Goal: Check status

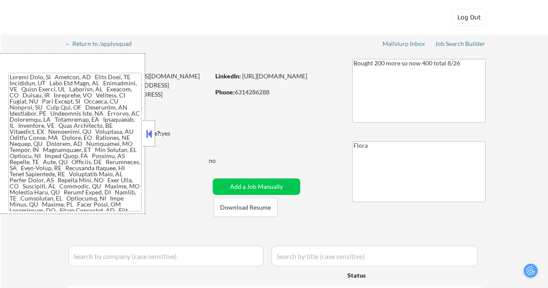
select select ""applied""
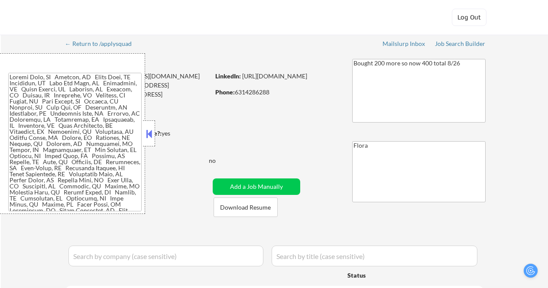
select select ""applied""
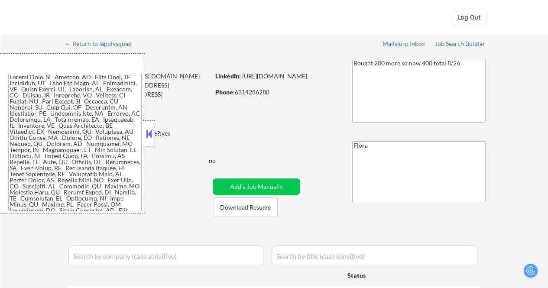
select select ""applied""
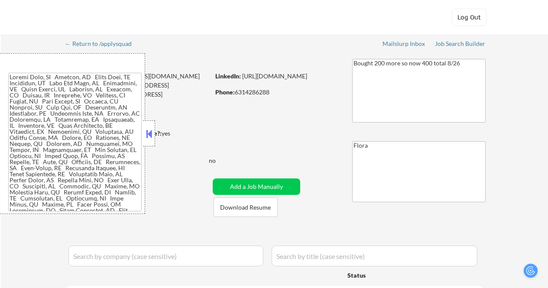
select select ""applied""
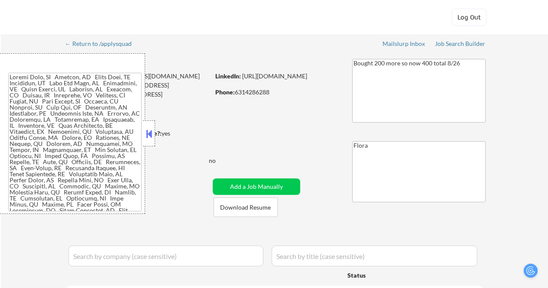
select select ""applied""
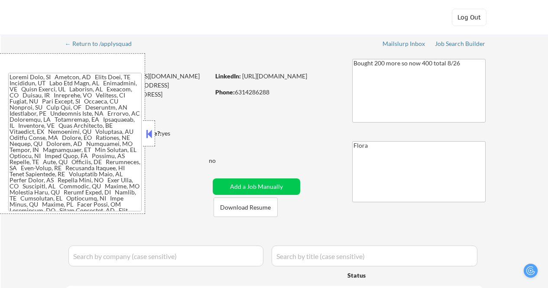
select select ""applied""
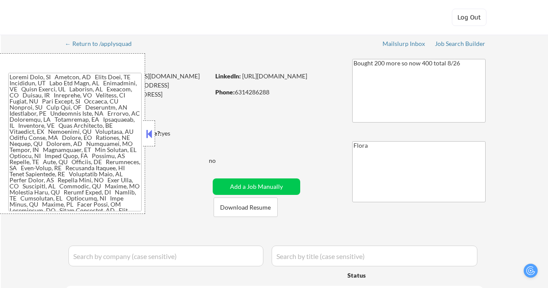
select select ""applied""
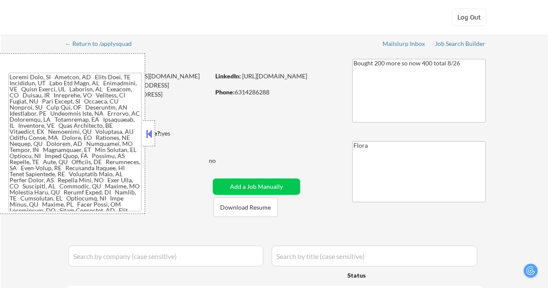
select select ""applied""
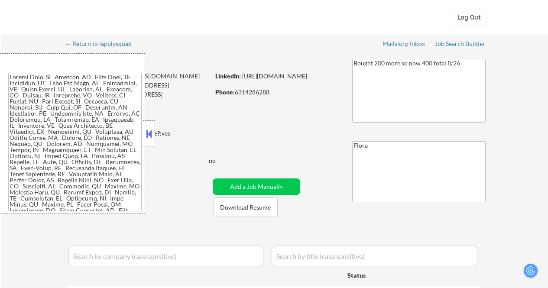
select select ""applied""
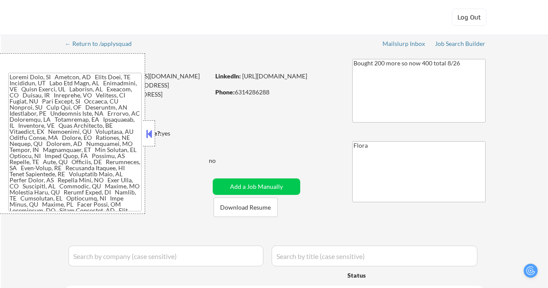
select select ""applied""
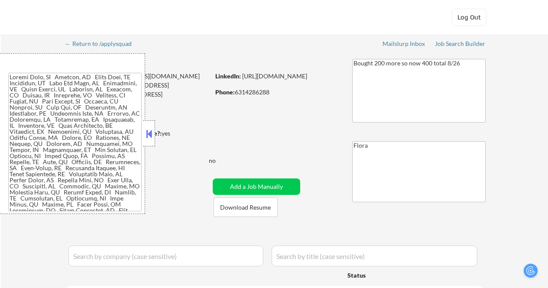
select select ""applied""
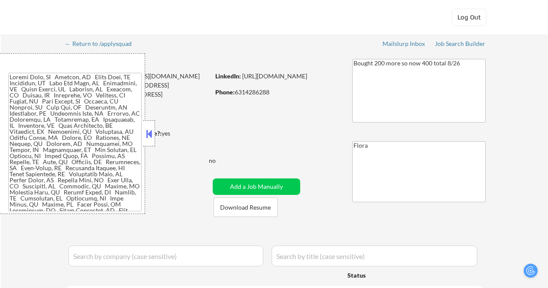
select select ""applied""
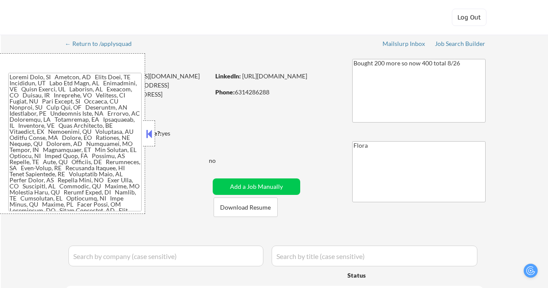
select select ""applied""
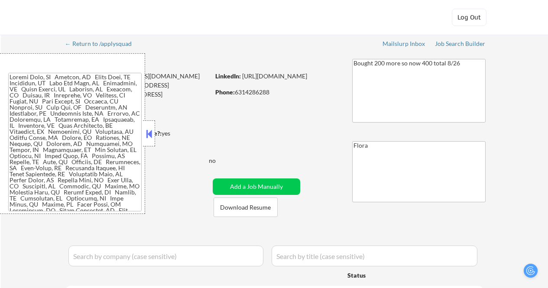
select select ""applied""
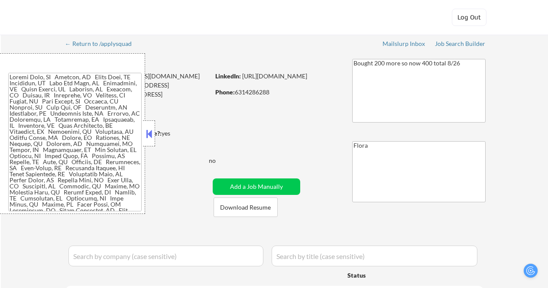
select select ""applied""
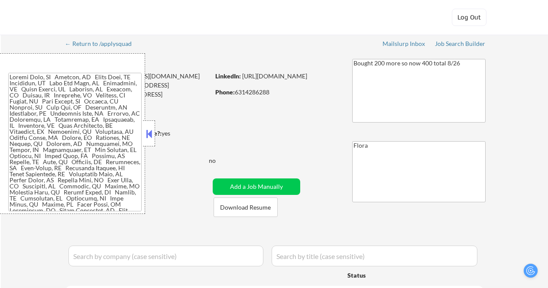
select select ""applied""
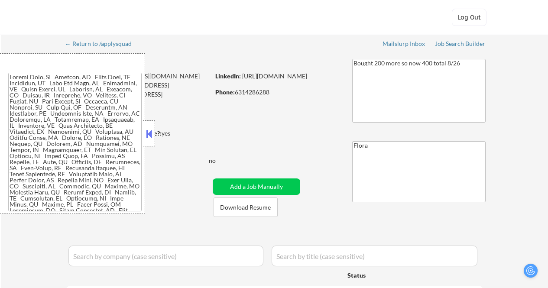
select select ""applied""
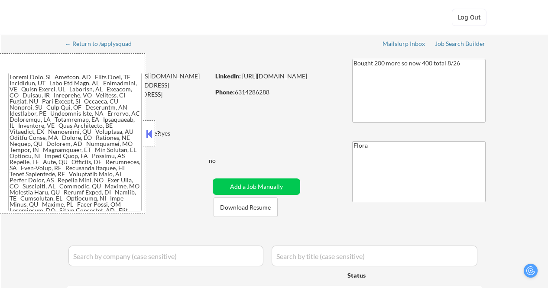
select select ""applied""
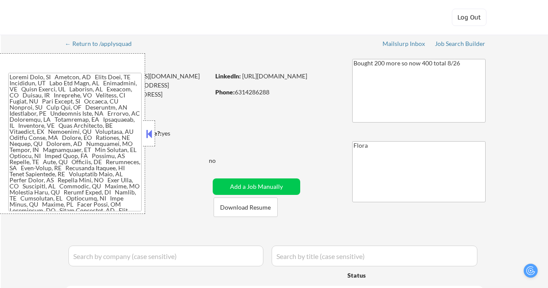
select select ""applied""
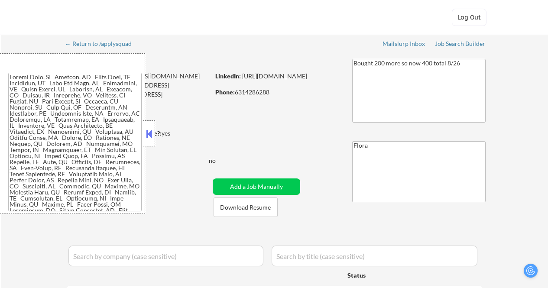
select select ""applied""
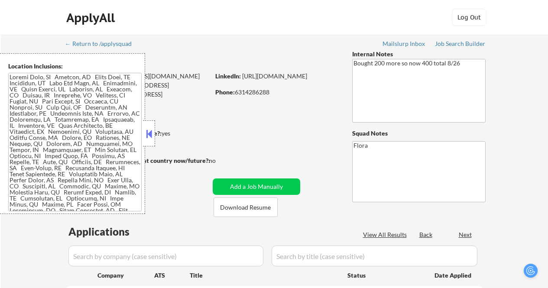
select select ""pending""
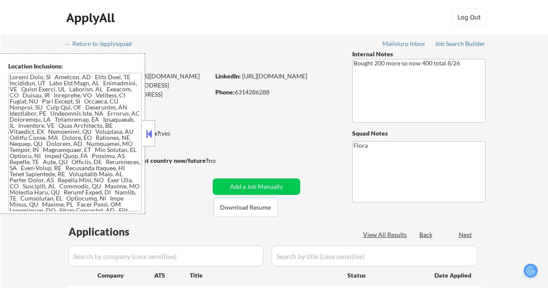
select select ""pending""
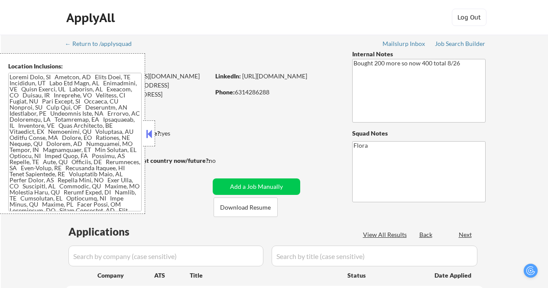
select select ""pending""
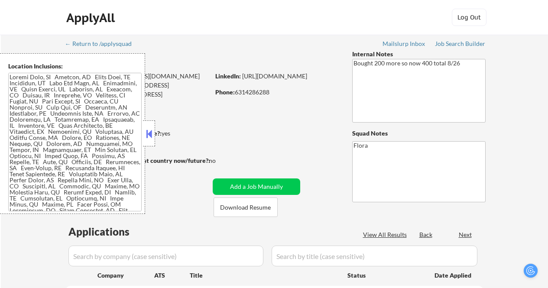
select select ""pending""
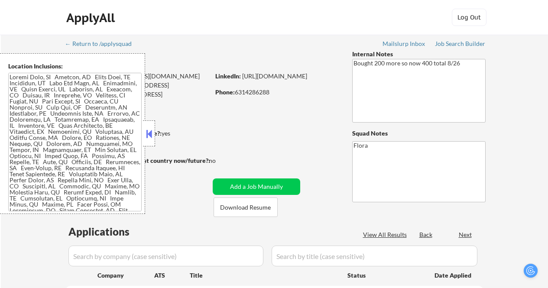
select select ""pending""
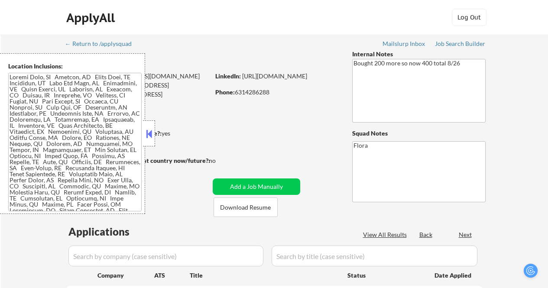
select select ""pending""
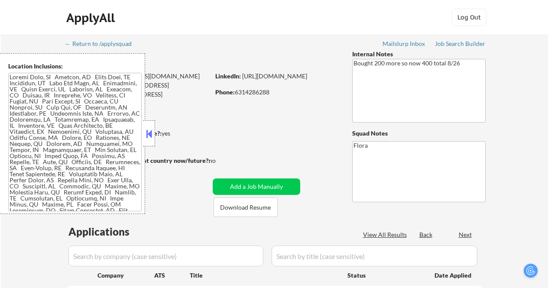
select select ""pending""
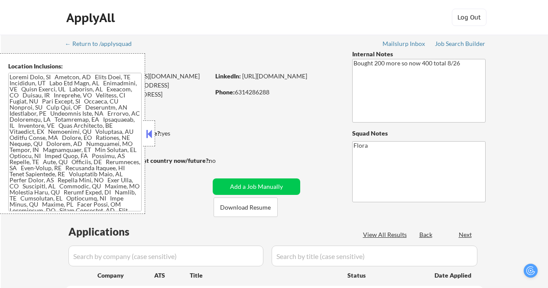
select select ""pending""
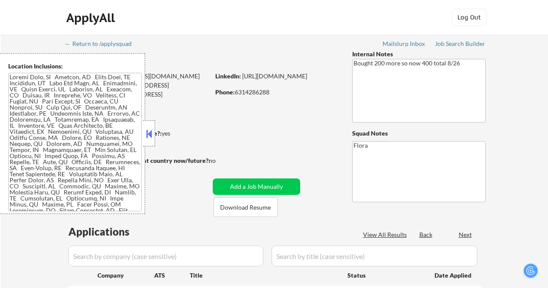
select select ""pending""
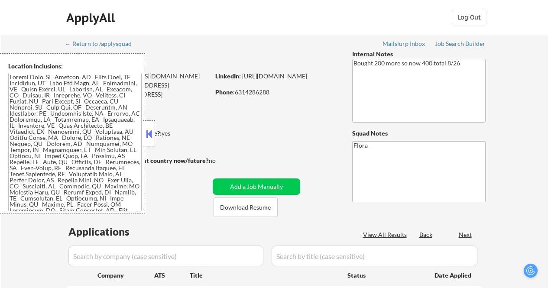
select select ""pending""
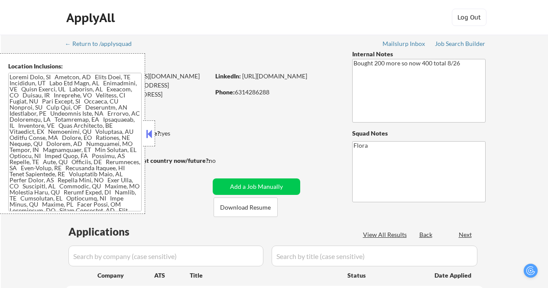
select select ""pending""
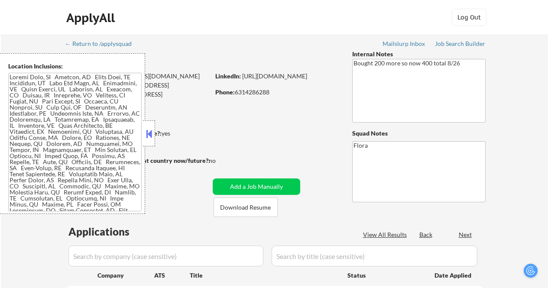
select select ""pending""
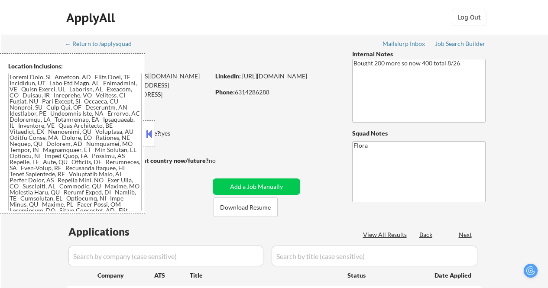
select select ""pending""
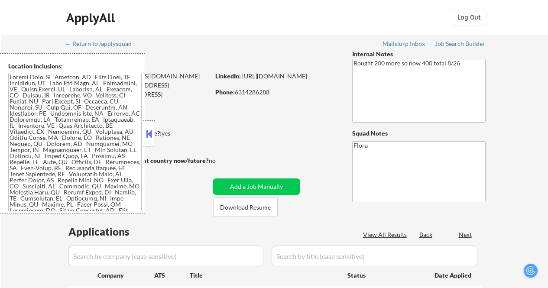
select select ""pending""
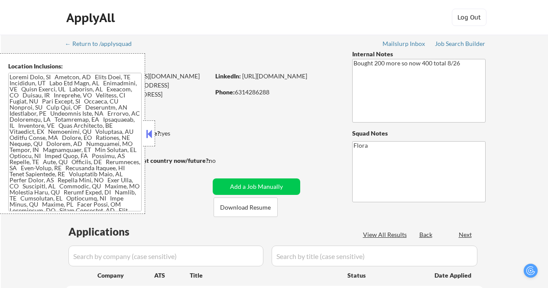
select select ""pending""
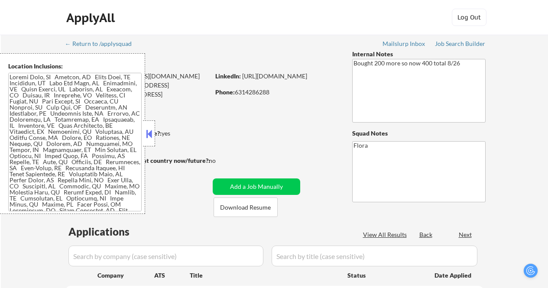
select select ""pending""
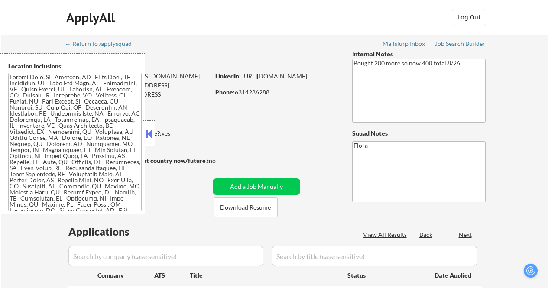
select select ""pending""
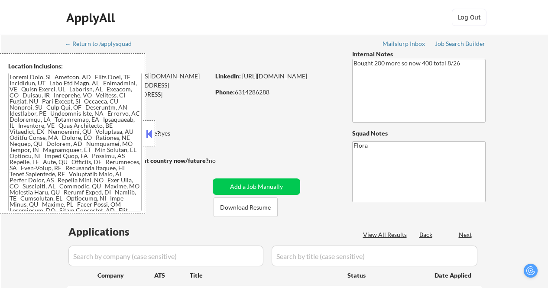
select select ""pending""
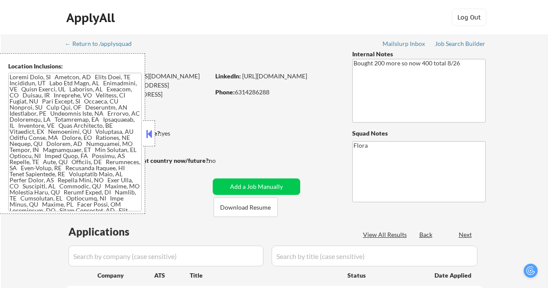
select select ""pending""
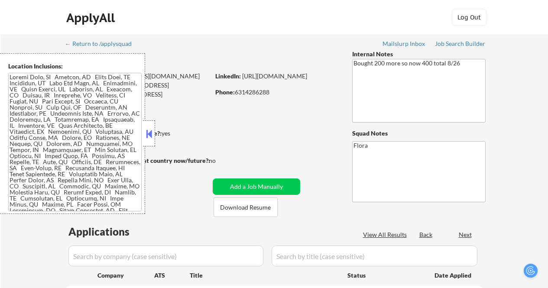
select select ""pending""
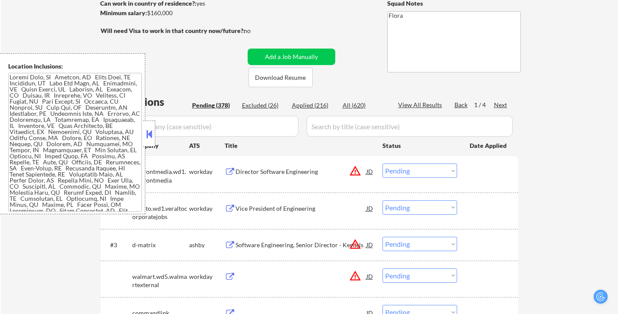
scroll to position [130, 0]
